Goal: Check status: Check status

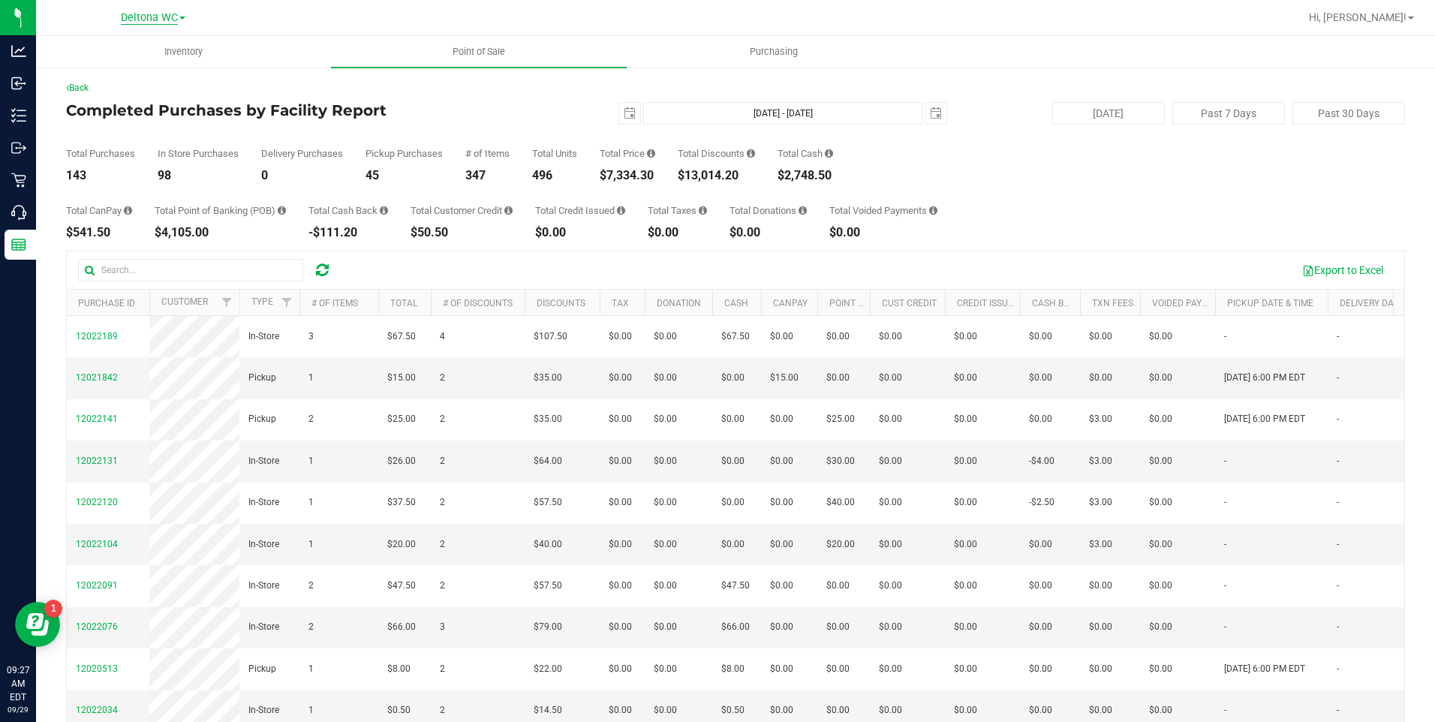
click at [156, 11] on span "Deltona WC" at bounding box center [149, 18] width 57 height 14
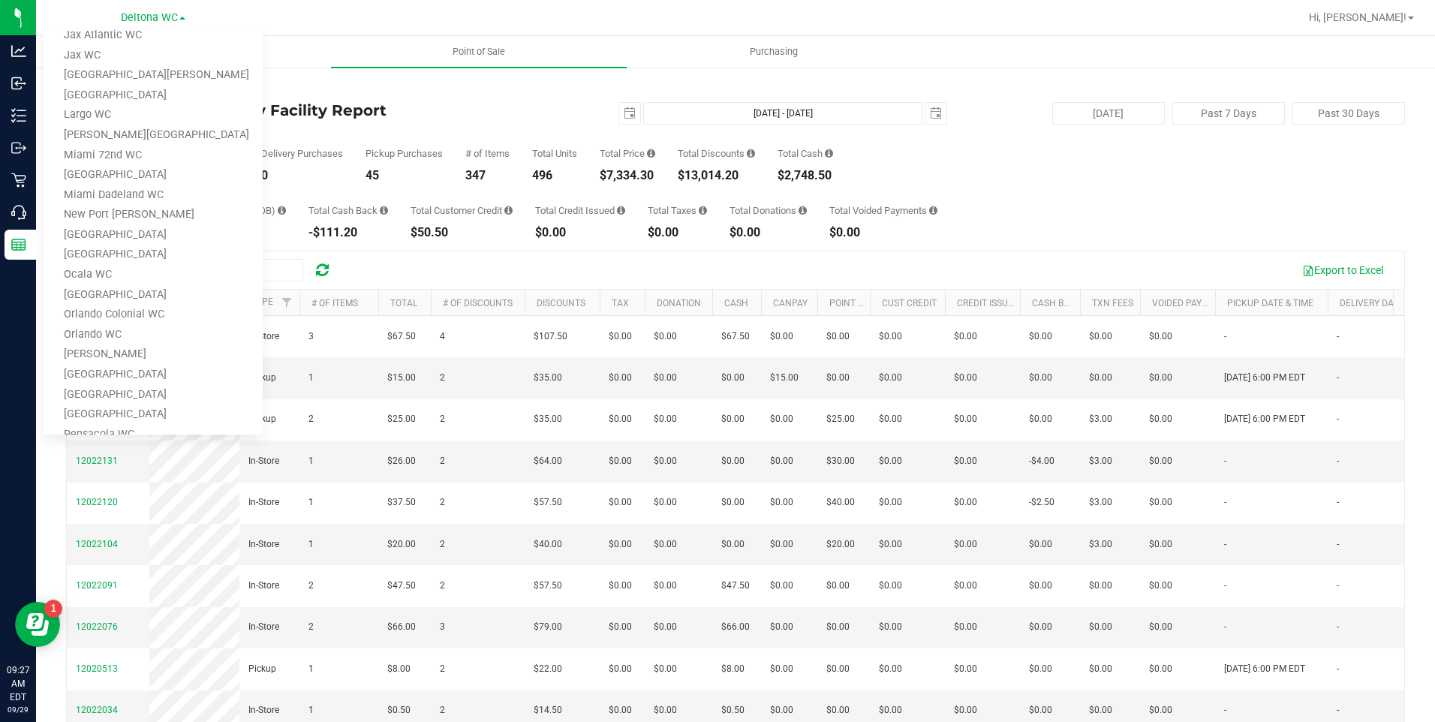
scroll to position [300, 0]
click at [114, 392] on link "[GEOGRAPHIC_DATA]" at bounding box center [153, 391] width 219 height 20
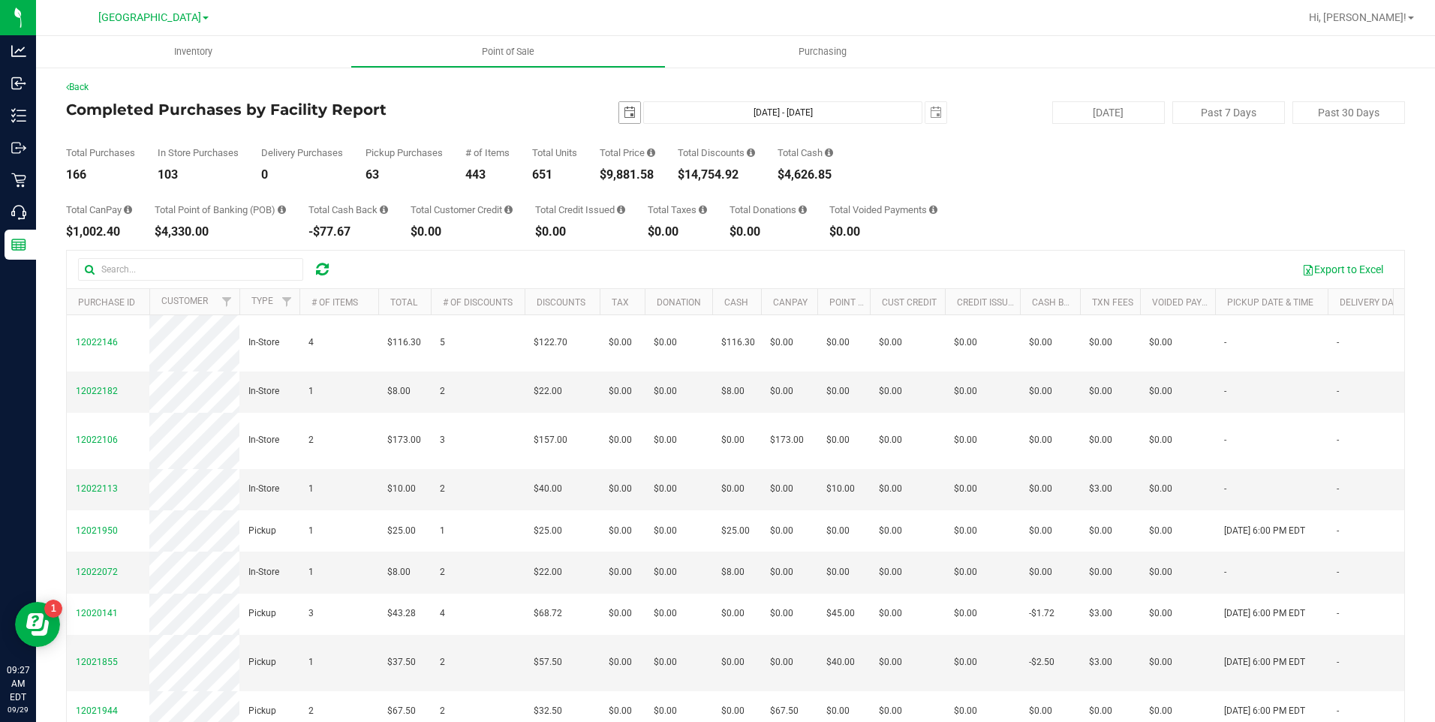
scroll to position [2, 0]
click at [624, 108] on span "select" at bounding box center [630, 112] width 12 height 12
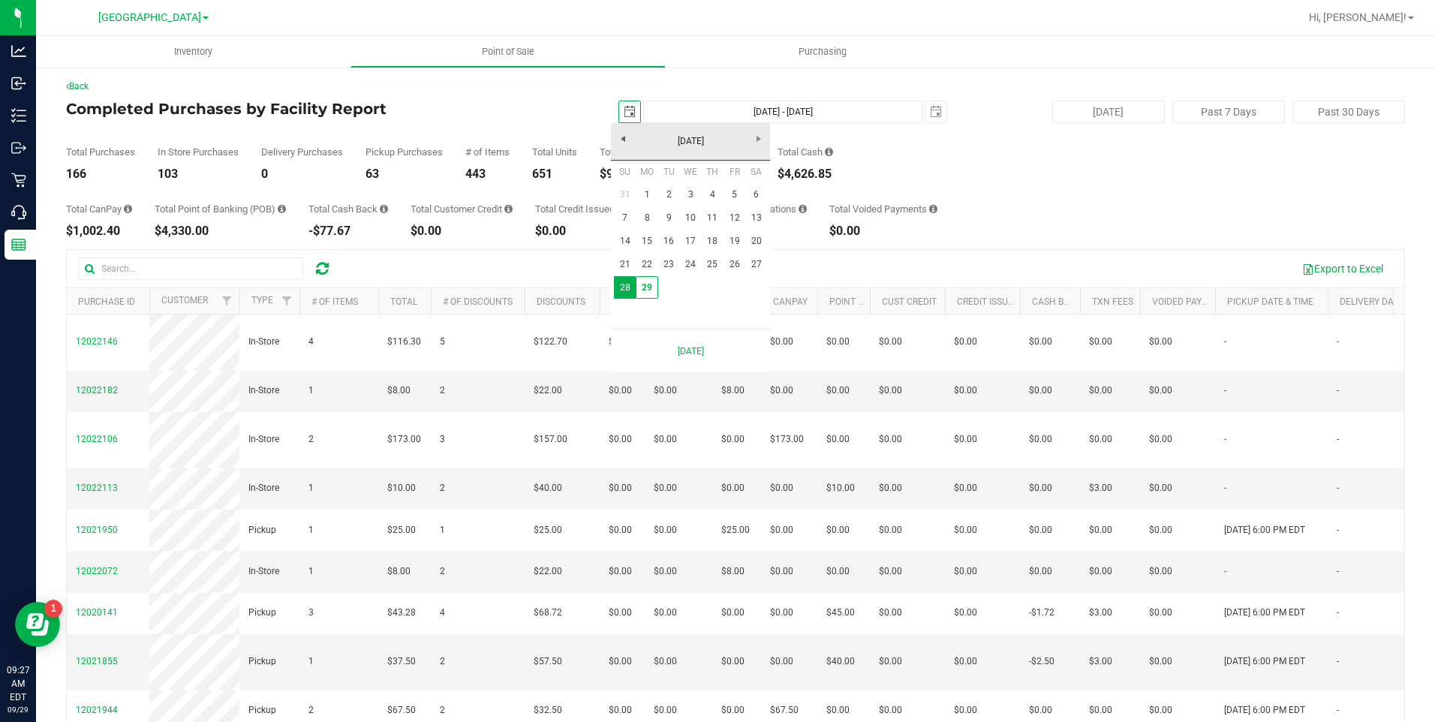
scroll to position [0, 38]
click at [647, 264] on link "22" at bounding box center [647, 264] width 22 height 23
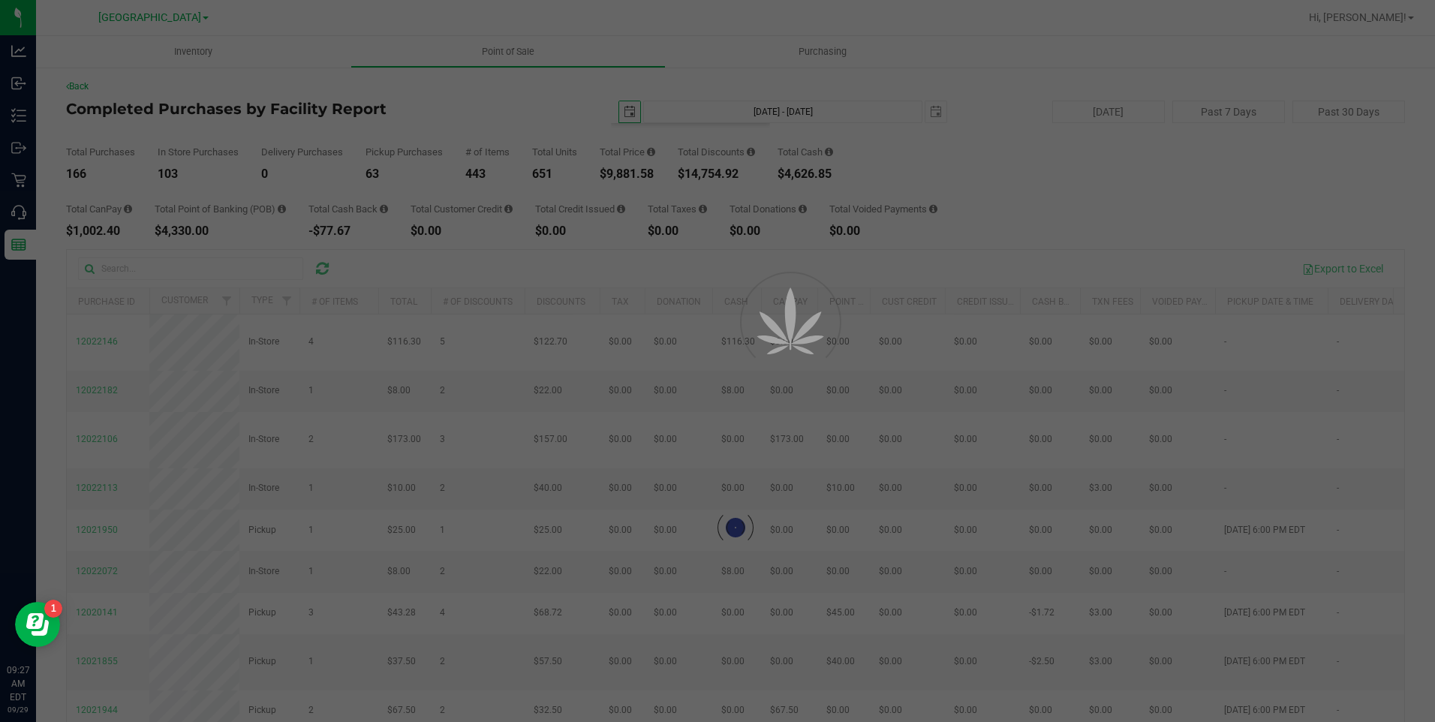
type input "[DATE]"
type input "[DATE] - [DATE]"
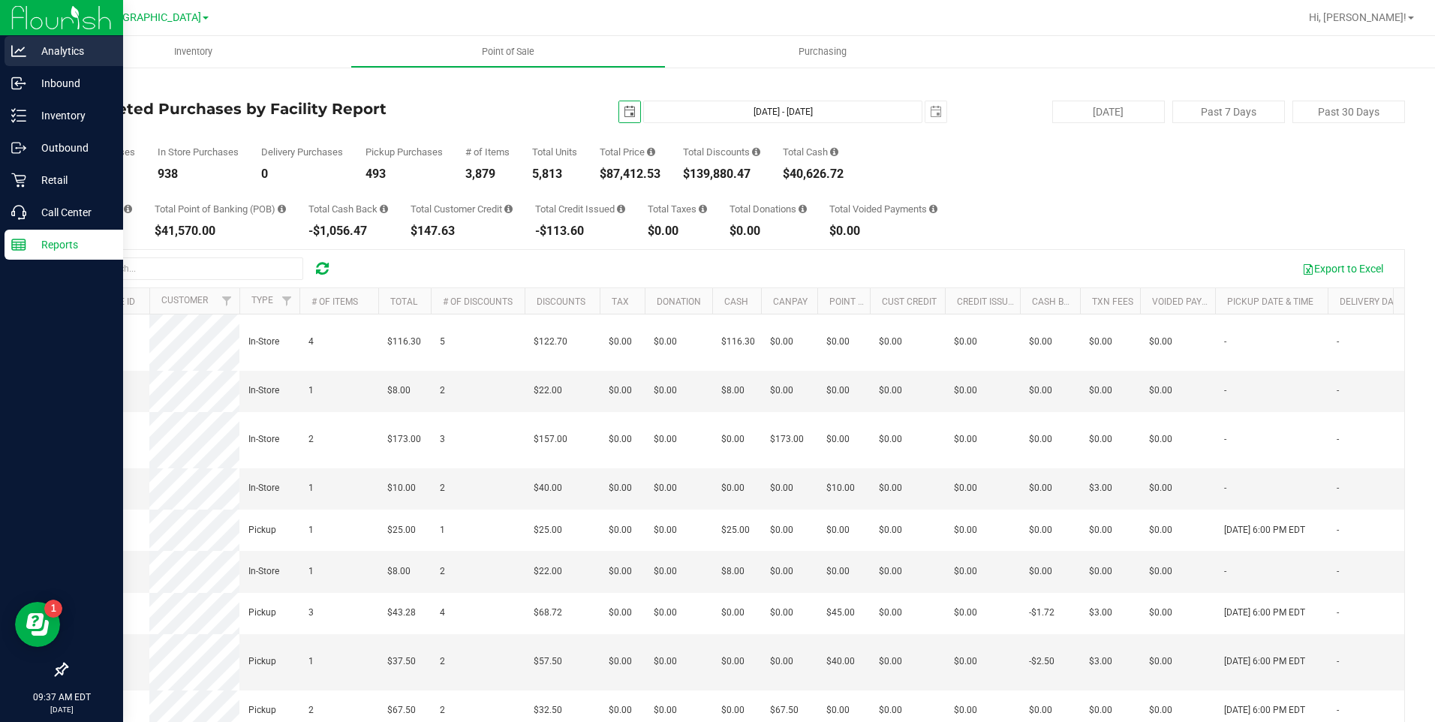
click at [32, 51] on p "Analytics" at bounding box center [71, 51] width 90 height 18
